Goal: Transaction & Acquisition: Purchase product/service

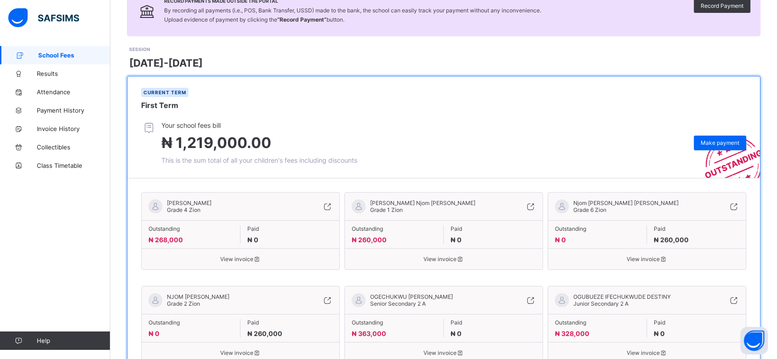
scroll to position [85, 0]
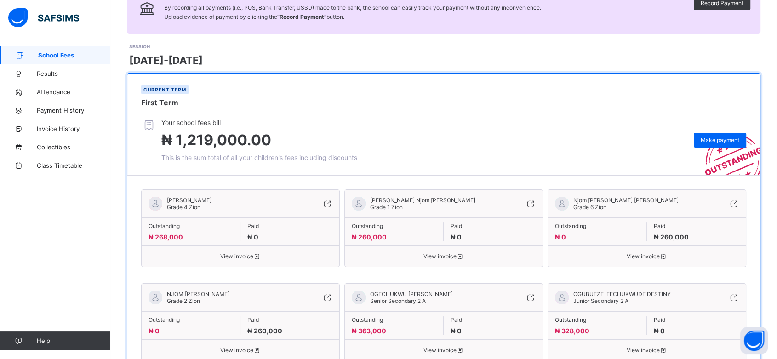
click at [535, 203] on icon at bounding box center [530, 203] width 10 height 9
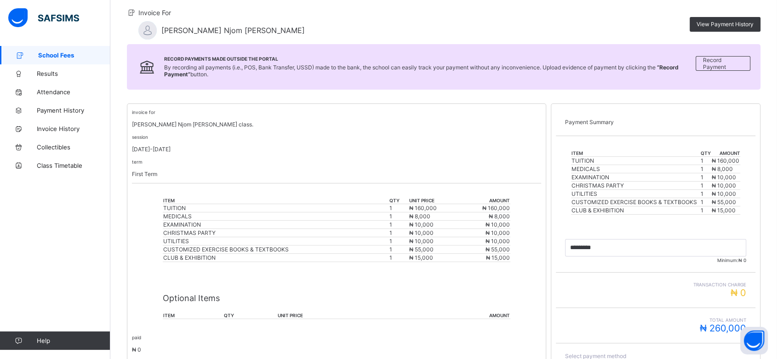
scroll to position [210, 0]
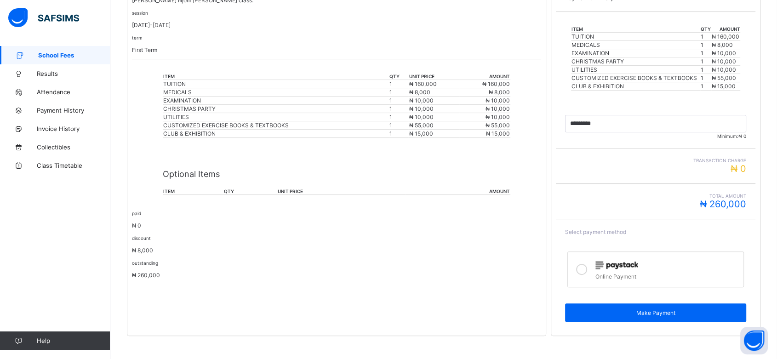
click at [620, 276] on label "Online Payment" at bounding box center [655, 269] width 176 height 36
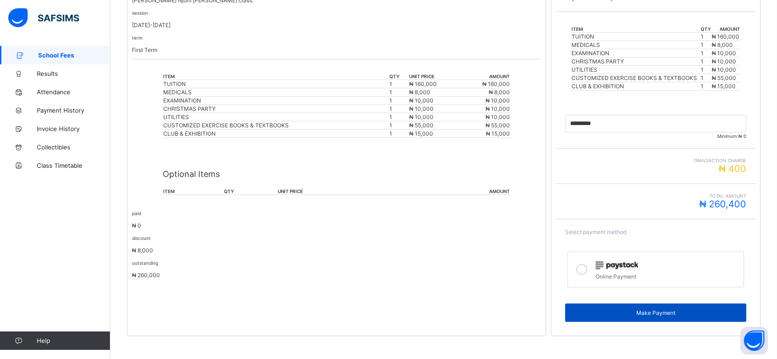
click at [641, 311] on div "Make Payment" at bounding box center [655, 312] width 181 height 18
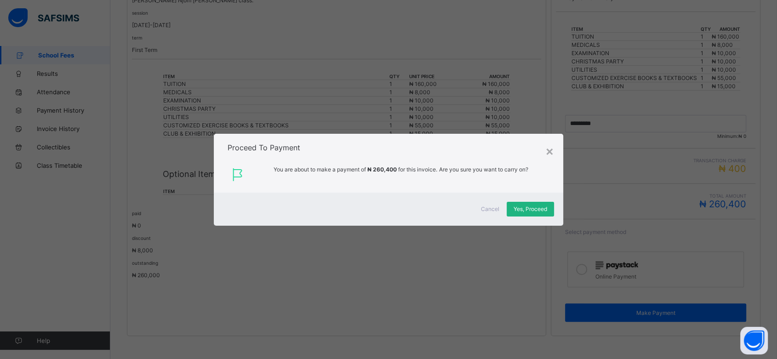
click at [543, 209] on span "Yes, Proceed" at bounding box center [530, 208] width 34 height 7
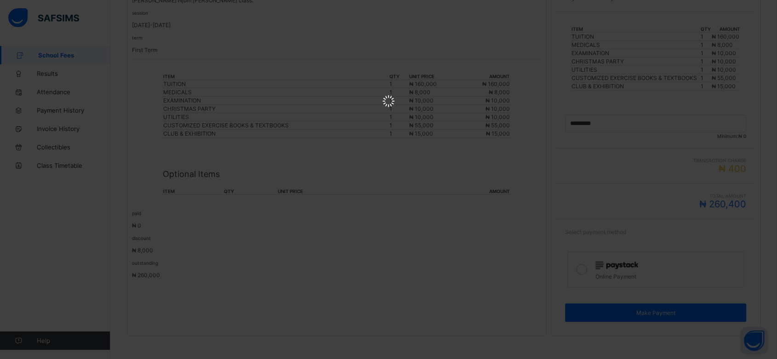
scroll to position [0, 0]
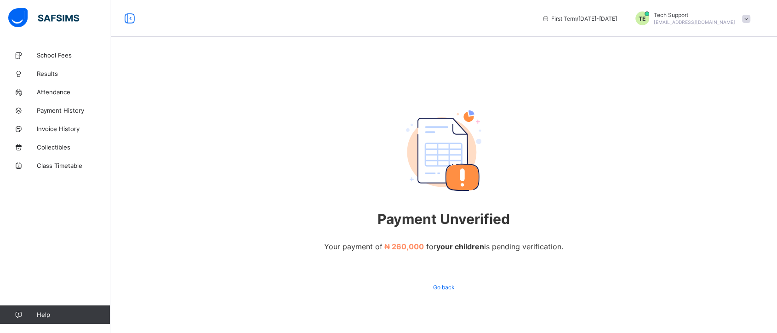
click at [750, 18] on span at bounding box center [746, 19] width 8 height 8
click at [64, 129] on span "Invoice History" at bounding box center [74, 128] width 74 height 7
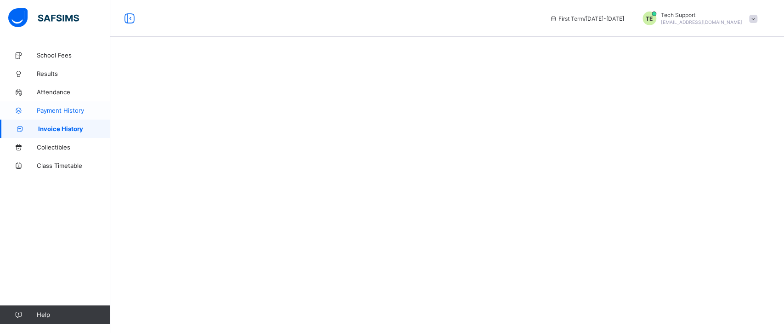
click at [57, 110] on span "Payment History" at bounding box center [74, 110] width 74 height 7
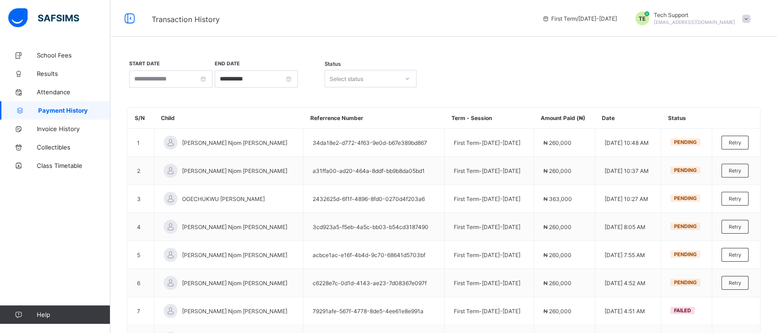
click at [750, 17] on span at bounding box center [746, 19] width 8 height 8
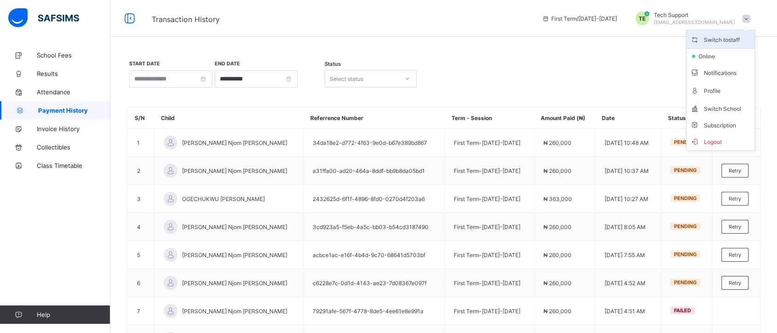
click at [714, 40] on span "Switch to staff" at bounding box center [720, 39] width 61 height 11
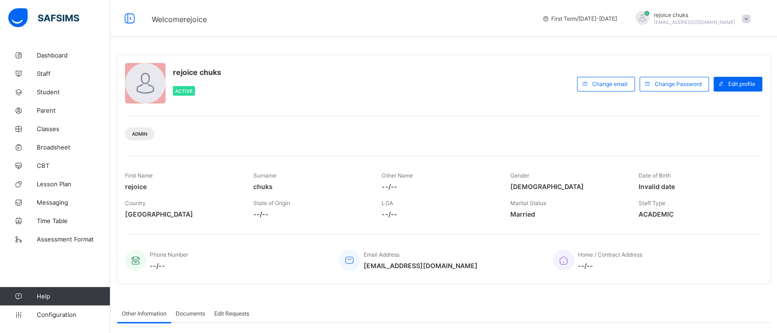
click at [750, 17] on span at bounding box center [746, 19] width 8 height 8
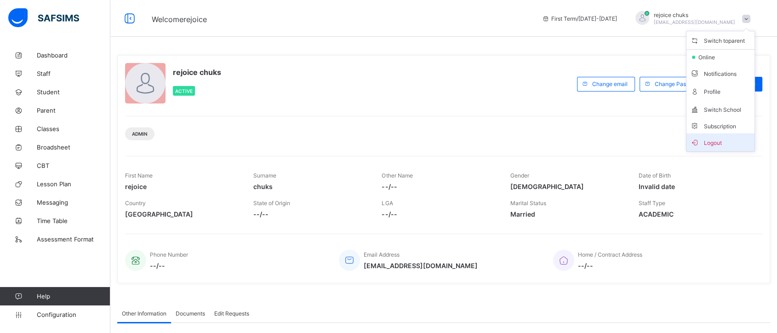
click at [724, 142] on span "Logout" at bounding box center [720, 142] width 61 height 11
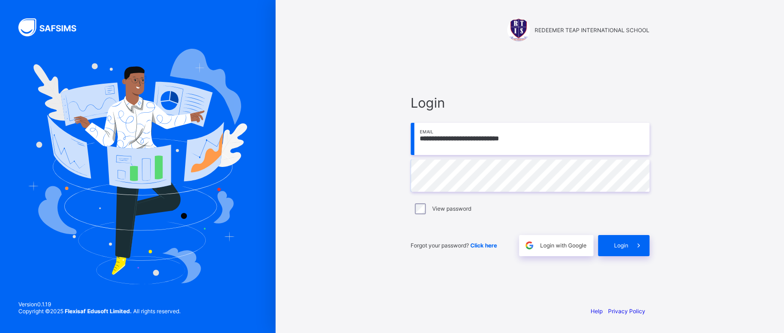
click at [544, 139] on input "**********" at bounding box center [530, 139] width 239 height 32
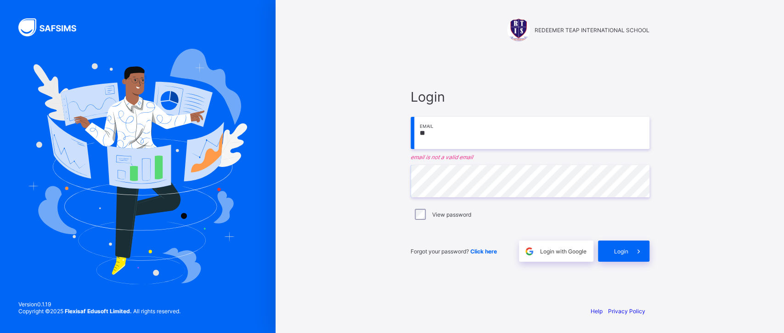
type input "*"
type input "**********"
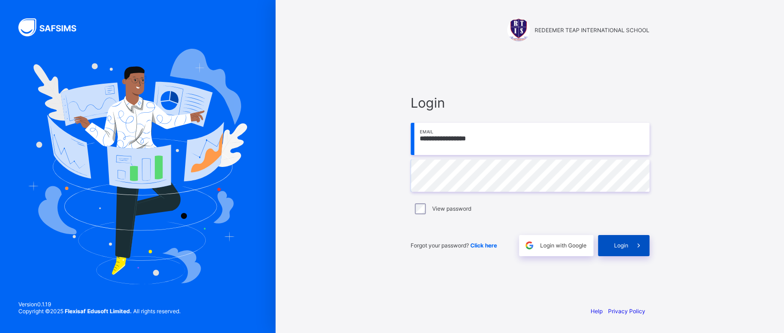
click at [629, 249] on span at bounding box center [639, 245] width 21 height 21
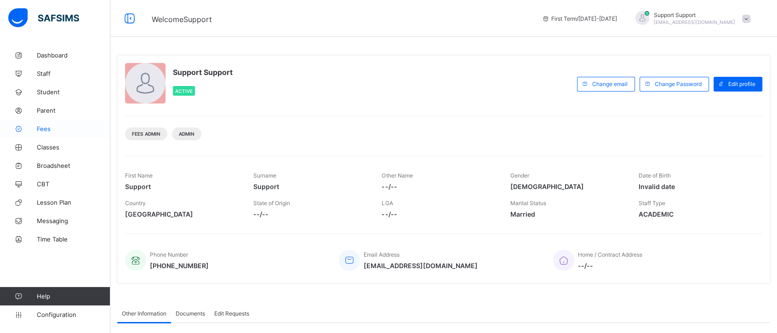
click at [48, 128] on span "Fees" at bounding box center [74, 128] width 74 height 7
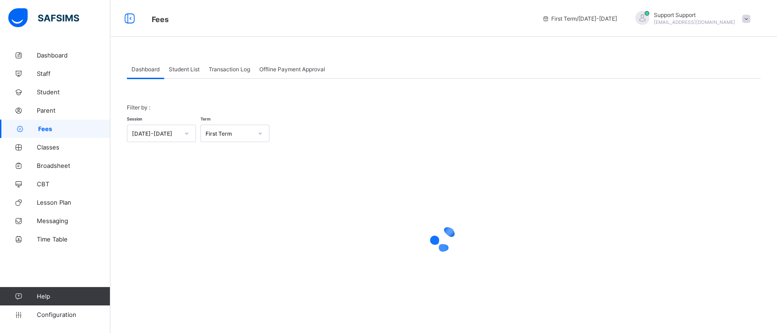
click at [187, 72] on span "Student List" at bounding box center [184, 69] width 31 height 7
click at [183, 64] on div "Student List" at bounding box center [184, 69] width 40 height 18
click at [0, 0] on div "Session [DATE]-[DATE] Term First Term Section Select class section Level Select…" at bounding box center [0, 0] width 0 height 0
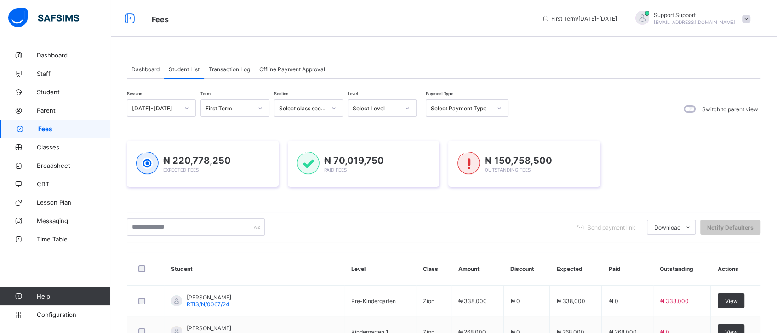
click at [733, 328] on span "View" at bounding box center [730, 331] width 13 height 7
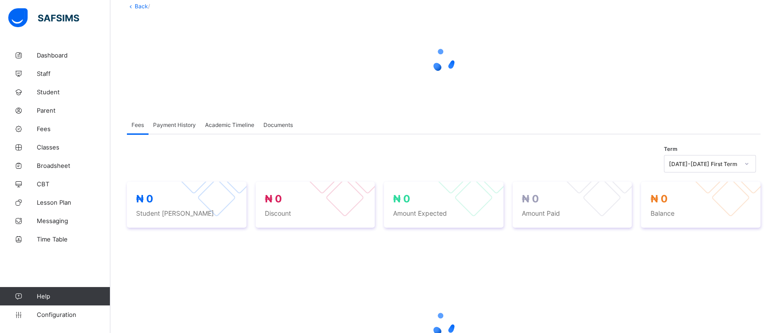
scroll to position [141, 0]
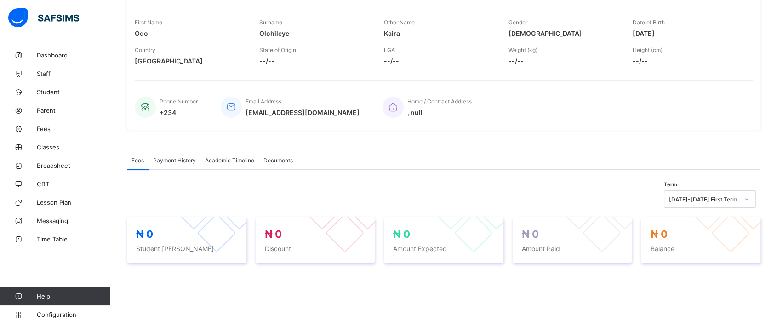
click at [176, 43] on div "Country [GEOGRAPHIC_DATA]" at bounding box center [190, 56] width 111 height 28
click at [182, 157] on span "Payment History" at bounding box center [174, 160] width 43 height 7
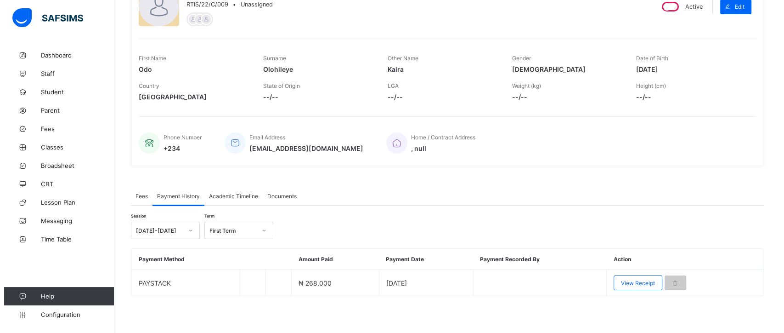
scroll to position [103, 0]
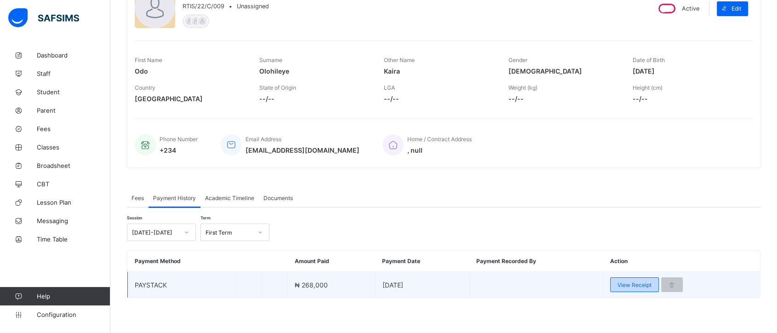
click at [629, 282] on span "View Receipt" at bounding box center [634, 284] width 34 height 7
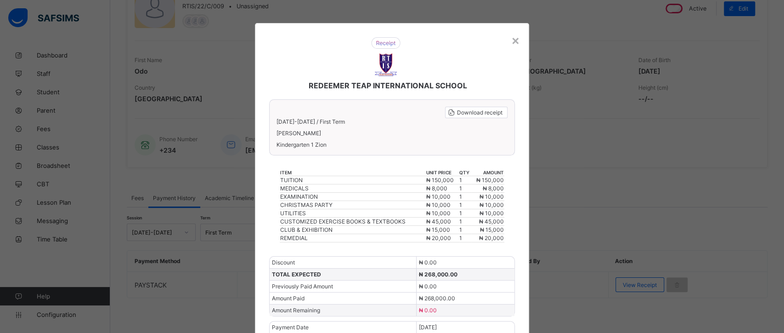
scroll to position [33, 0]
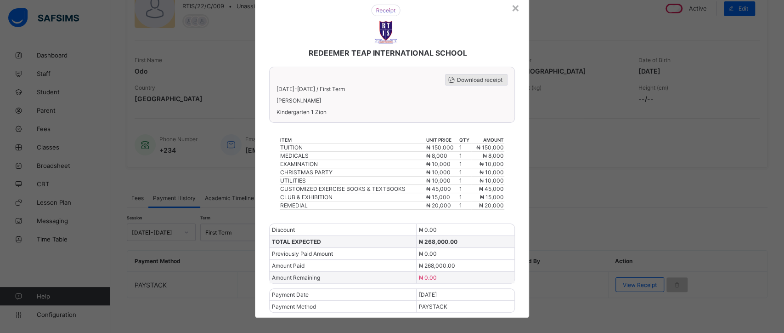
click at [478, 80] on span "Download receipt" at bounding box center [479, 79] width 45 height 7
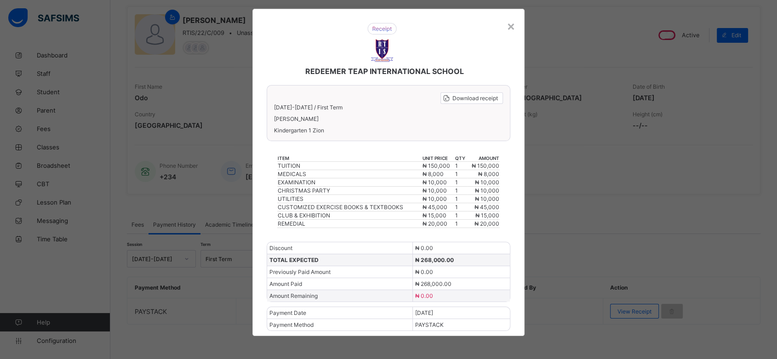
scroll to position [6, 0]
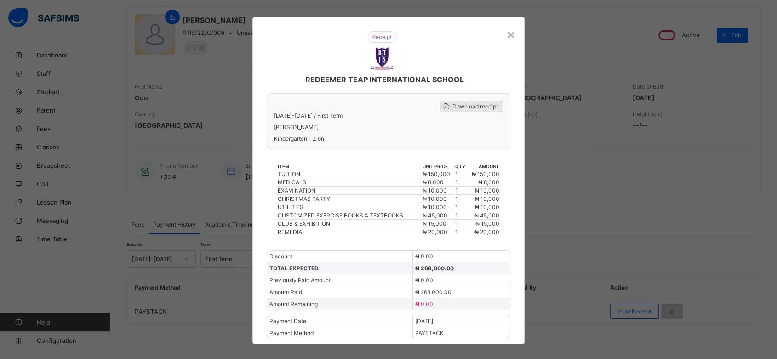
click at [481, 108] on span "Download receipt" at bounding box center [474, 106] width 45 height 7
click at [510, 39] on div "×" at bounding box center [510, 34] width 9 height 16
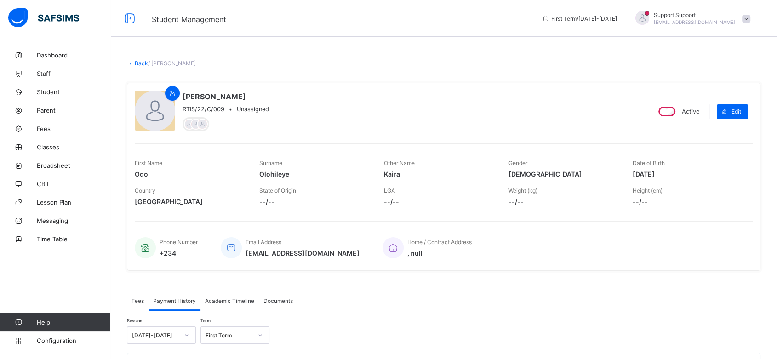
click at [750, 19] on span at bounding box center [746, 19] width 8 height 8
click at [734, 107] on span "Subscription" at bounding box center [713, 107] width 46 height 7
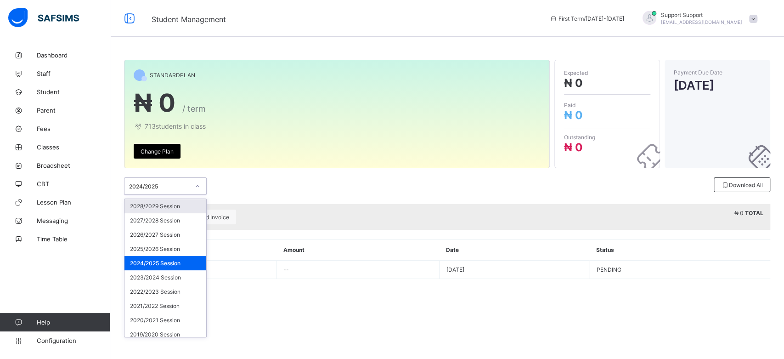
click at [190, 184] on div at bounding box center [198, 186] width 16 height 15
click at [166, 273] on div "2023/2024 Session" at bounding box center [166, 277] width 82 height 14
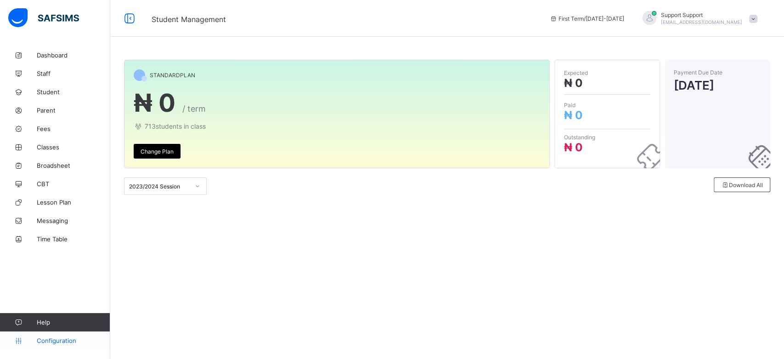
click at [53, 338] on span "Configuration" at bounding box center [73, 340] width 73 height 7
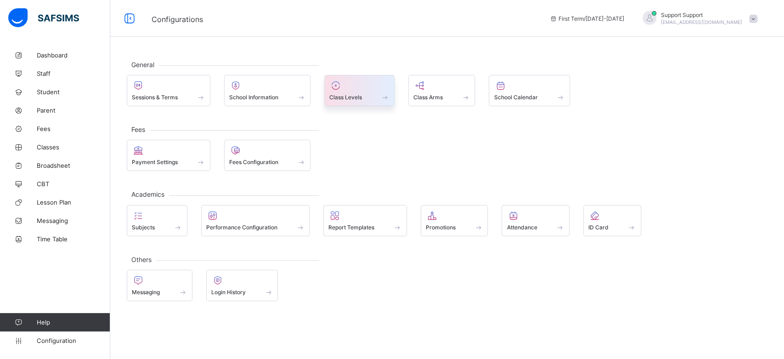
click at [346, 87] on div at bounding box center [360, 85] width 60 height 11
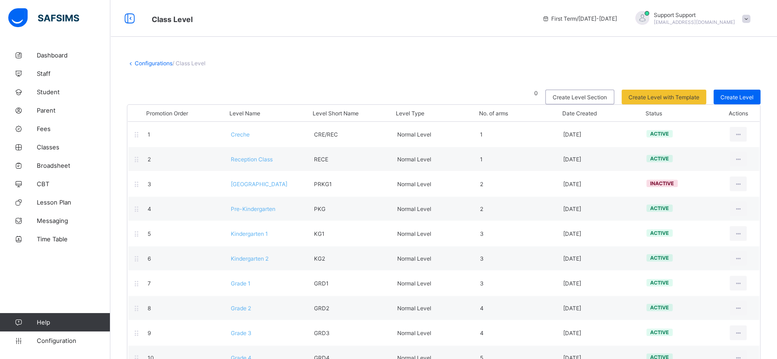
click at [754, 13] on div "Support Support [EMAIL_ADDRESS][DOMAIN_NAME]" at bounding box center [690, 18] width 129 height 15
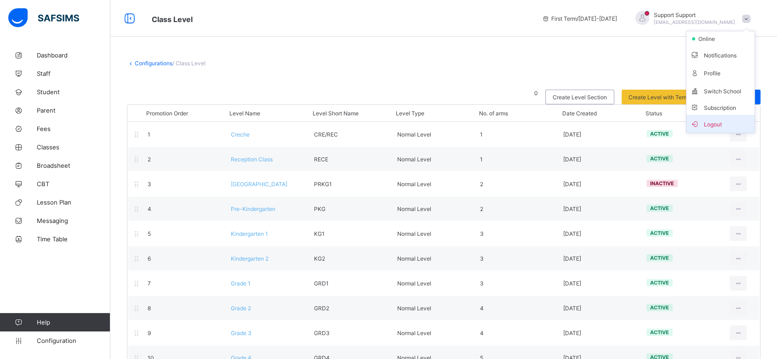
click at [719, 124] on span "Logout" at bounding box center [720, 124] width 61 height 11
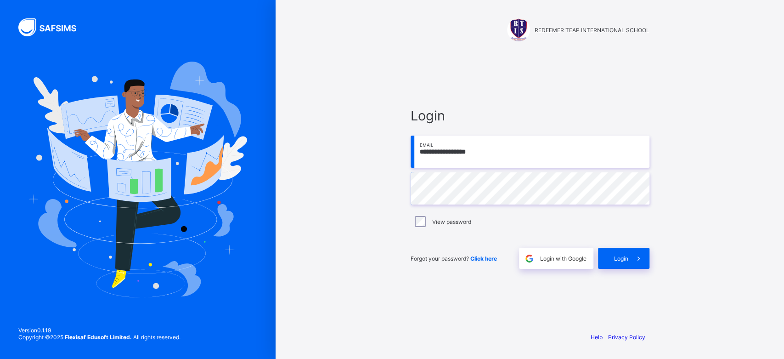
click at [518, 157] on input "**********" at bounding box center [530, 152] width 239 height 32
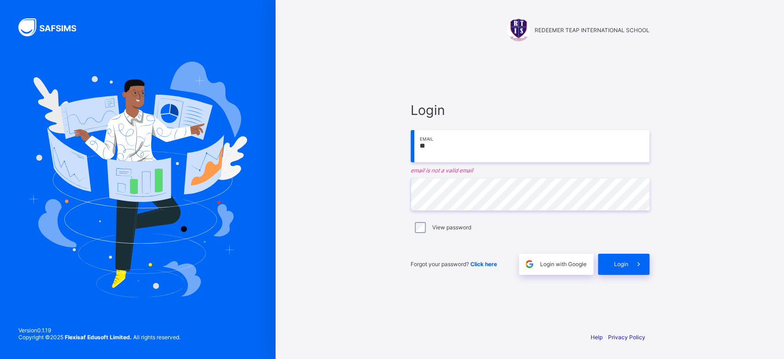
type input "*"
click at [445, 145] on input "**" at bounding box center [530, 146] width 239 height 32
type input "*"
type input "**********"
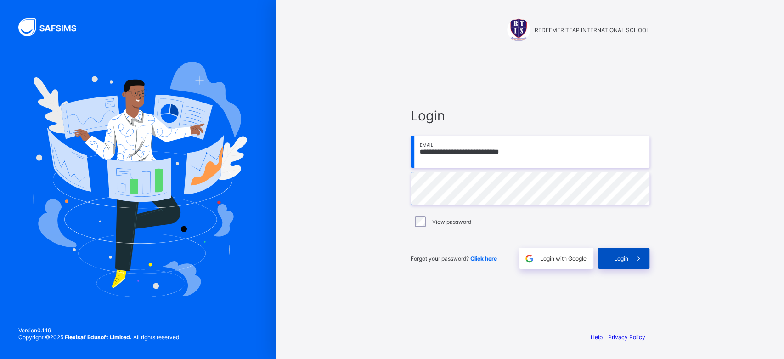
click at [610, 257] on div "Login" at bounding box center [623, 258] width 51 height 21
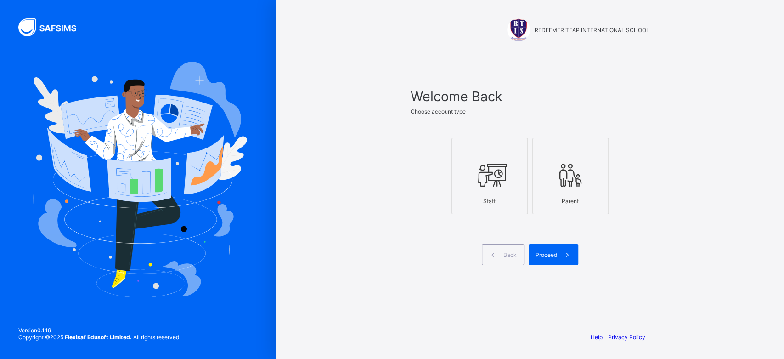
click at [495, 186] on icon at bounding box center [490, 175] width 32 height 28
click at [551, 189] on div at bounding box center [571, 175] width 66 height 36
click at [557, 256] on span at bounding box center [567, 254] width 21 height 21
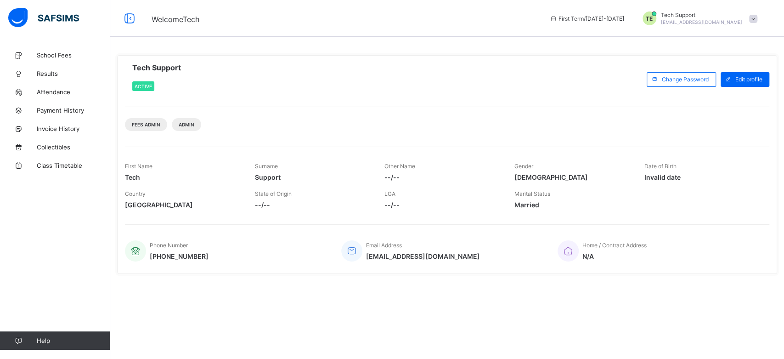
click at [754, 17] on span at bounding box center [754, 19] width 8 height 8
click at [177, 90] on div "Active" at bounding box center [156, 86] width 49 height 19
click at [57, 51] on span "School Fees" at bounding box center [74, 54] width 74 height 7
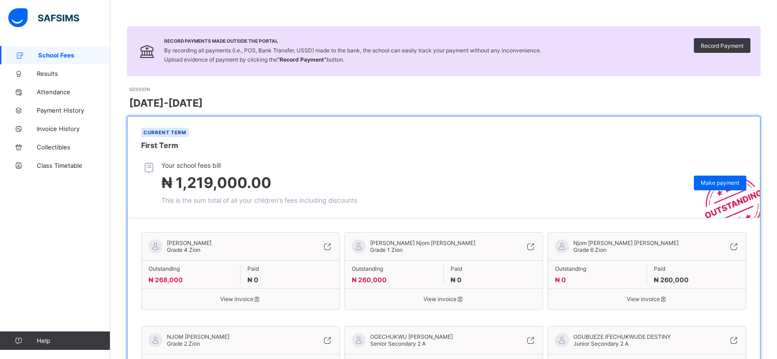
scroll to position [63, 0]
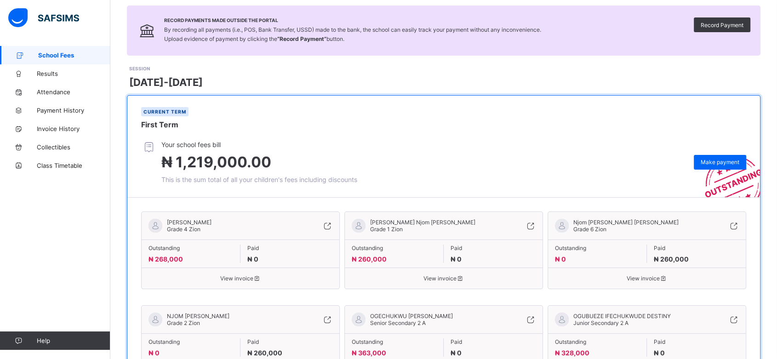
click at [453, 275] on span "View invoice" at bounding box center [444, 278] width 184 height 7
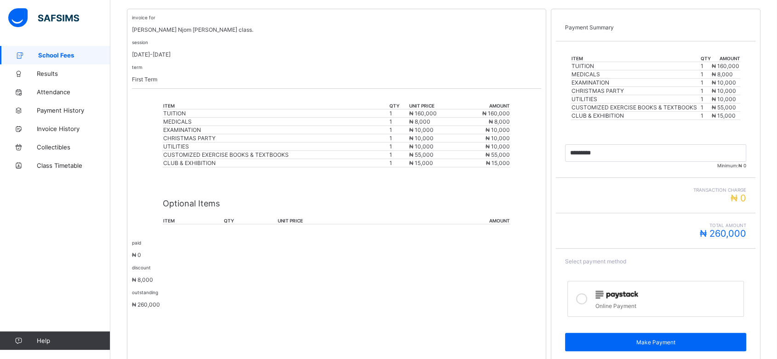
scroll to position [210, 0]
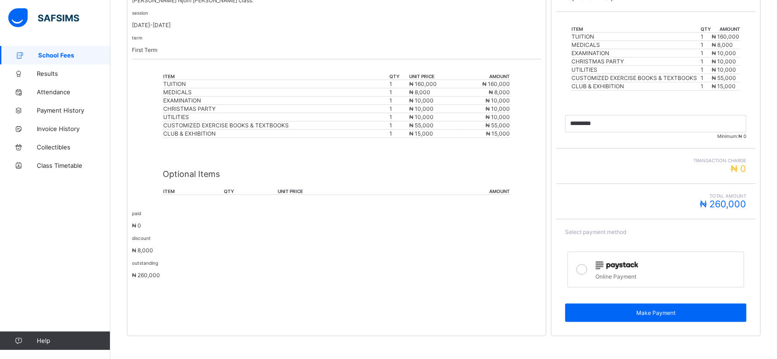
click at [630, 261] on img at bounding box center [616, 265] width 43 height 8
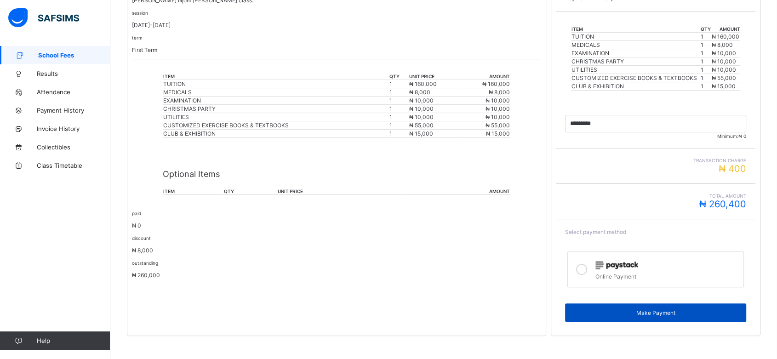
click at [656, 309] on span "Make Payment" at bounding box center [655, 312] width 167 height 7
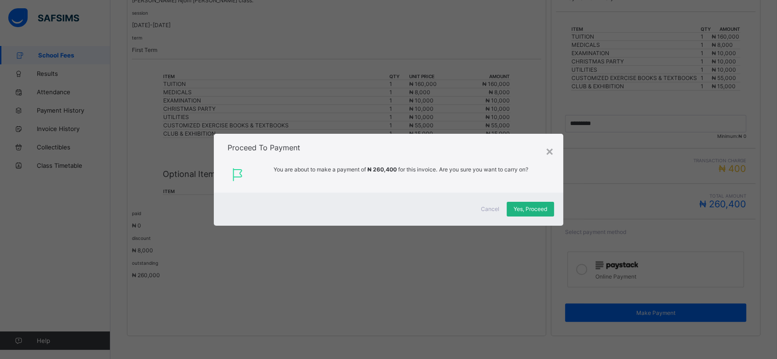
click at [534, 208] on span "Yes, Proceed" at bounding box center [530, 208] width 34 height 7
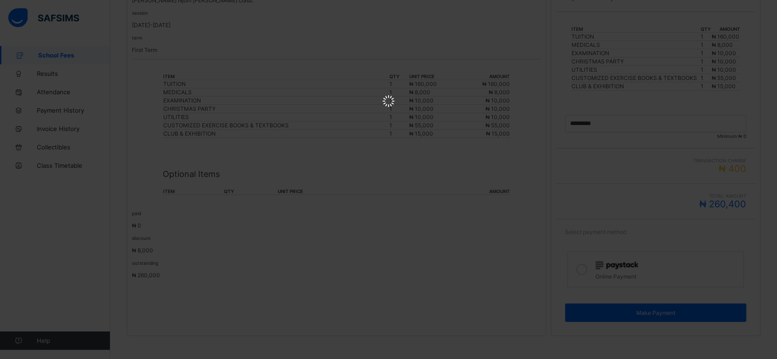
scroll to position [0, 0]
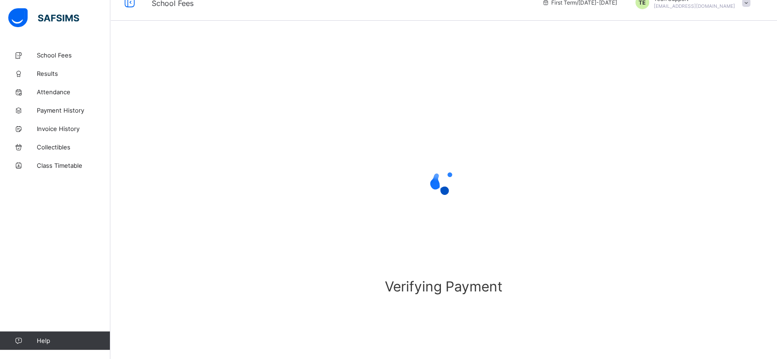
scroll to position [17, 0]
click at [500, 49] on div "Verifying Payment" at bounding box center [443, 194] width 666 height 329
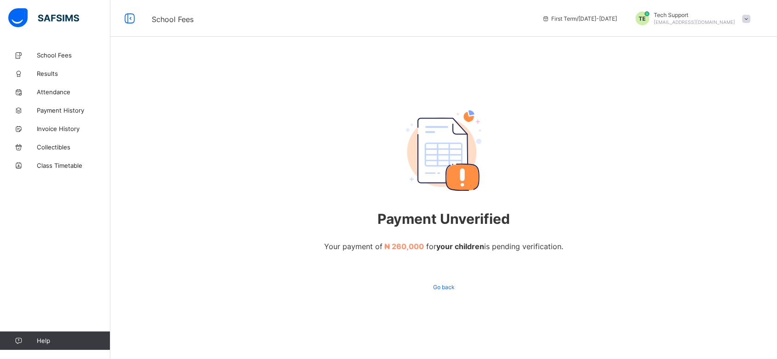
scroll to position [1, 0]
